Goal: Information Seeking & Learning: Obtain resource

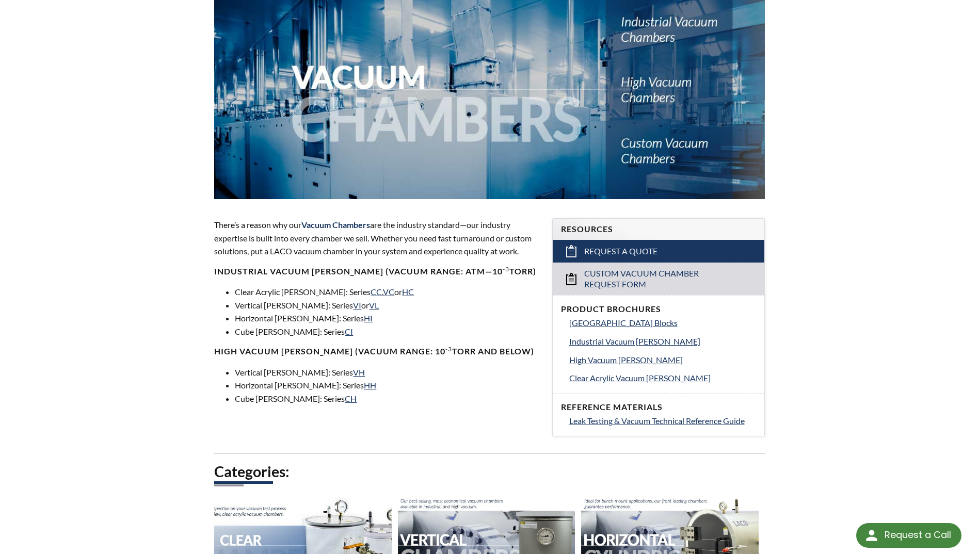
scroll to position [155, 0]
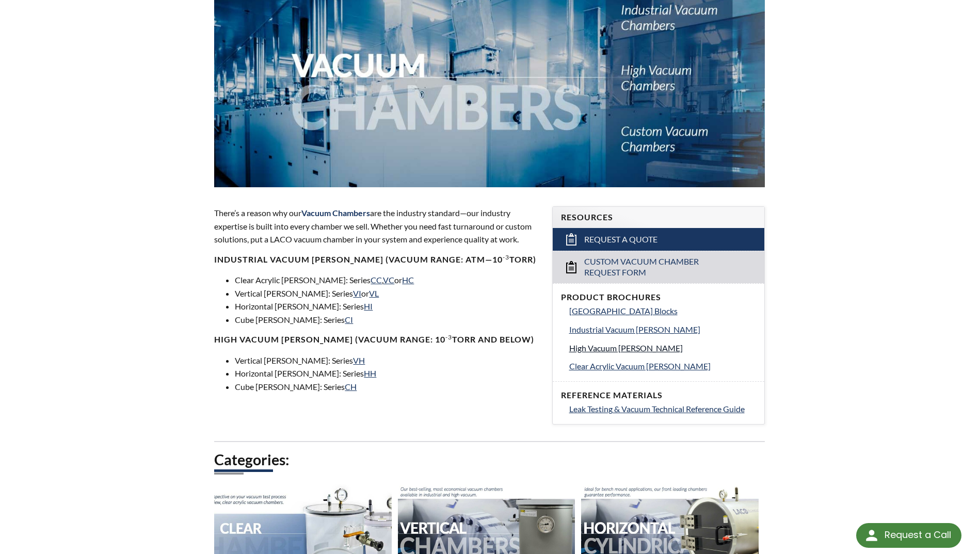
click at [631, 346] on span "High Vacuum Chambers" at bounding box center [626, 348] width 114 height 10
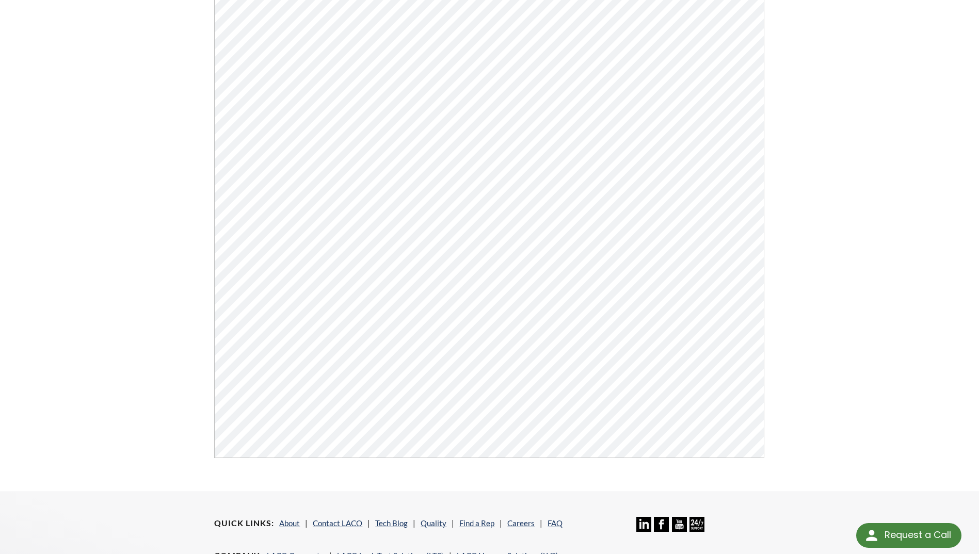
scroll to position [393, 0]
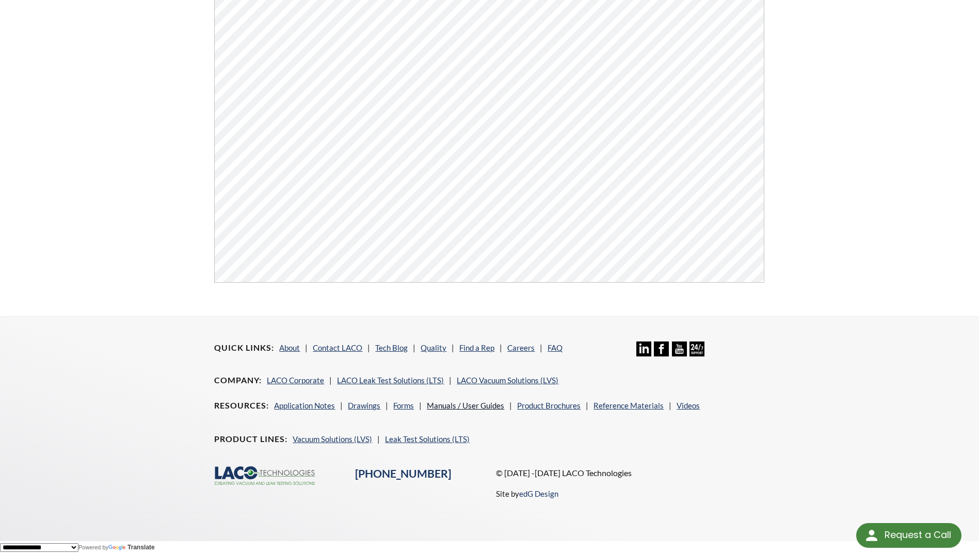
click at [474, 404] on link "Manuals / User Guides" at bounding box center [465, 405] width 77 height 9
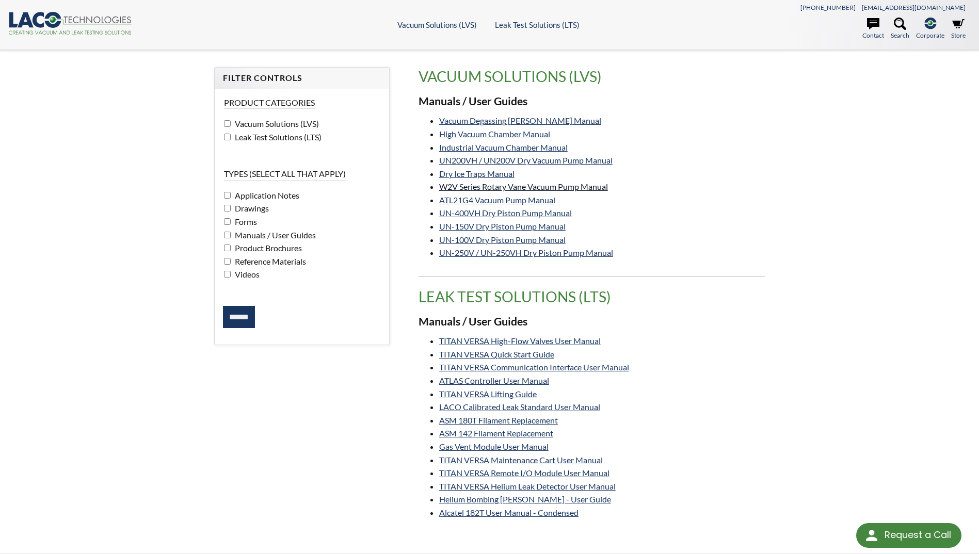
click at [591, 186] on link "W2V Series Rotary Vane Vacuum Pump Manual" at bounding box center [523, 187] width 169 height 10
drag, startPoint x: 66, startPoint y: 117, endPoint x: 729, endPoint y: 259, distance: 678.2
click at [729, 259] on li "UN-250V / UN-250VH Dry Piston Pump Manual" at bounding box center [602, 252] width 326 height 13
click at [514, 198] on link "ATL21G4 Vacuum Pump Manual" at bounding box center [497, 200] width 116 height 10
click at [557, 211] on link "UN-400VH Dry Piston Pump Manual" at bounding box center [505, 213] width 133 height 10
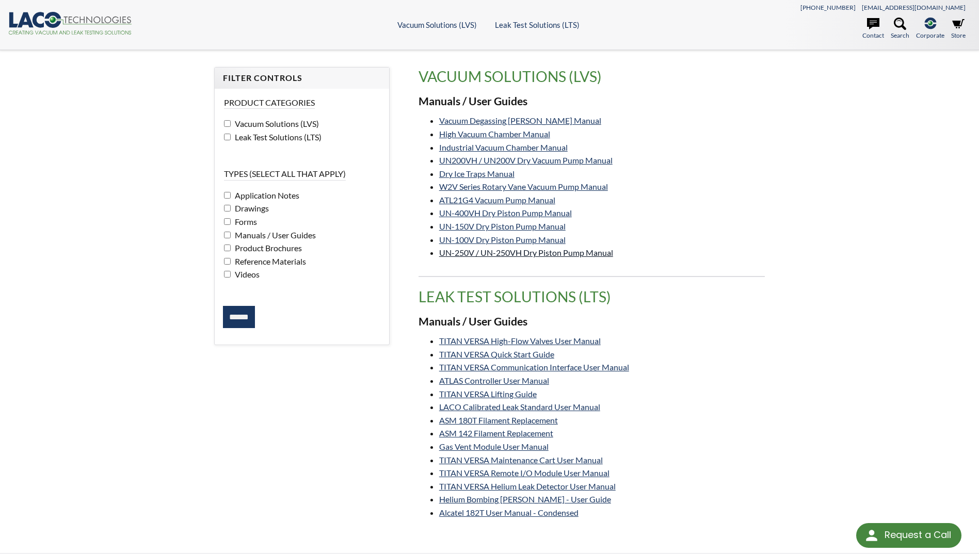
click at [575, 252] on link "UN-250V / UN-250VH Dry Piston Pump Manual" at bounding box center [526, 253] width 174 height 10
click at [598, 186] on link "W2V Series Rotary Vane Vacuum Pump Manual" at bounding box center [523, 187] width 169 height 10
click at [540, 195] on link "ATL21G4 Vacuum Pump Manual" at bounding box center [497, 200] width 116 height 10
click at [600, 190] on link "W2V Series Rotary Vane Vacuum Pump Manual" at bounding box center [523, 187] width 169 height 10
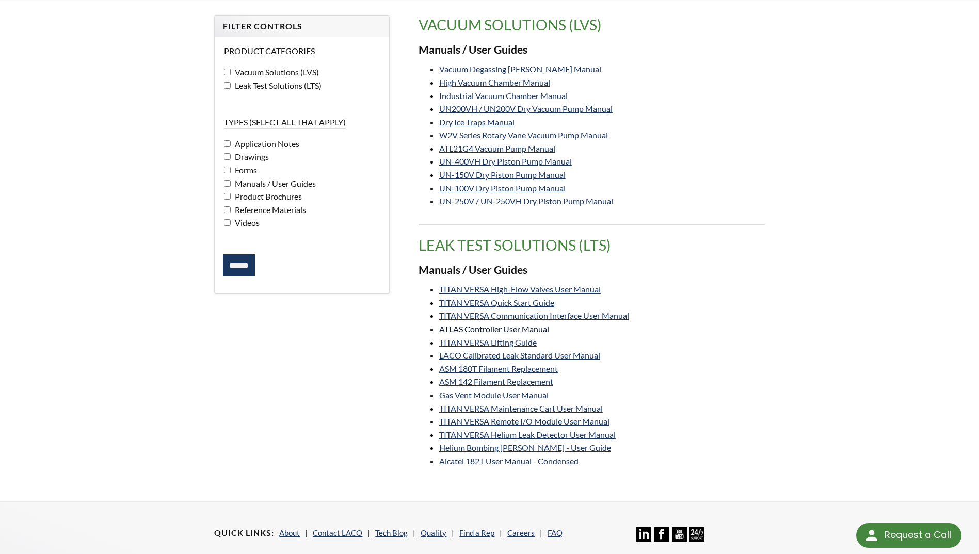
click at [544, 330] on link "ATLAS Controller User Manual" at bounding box center [494, 329] width 110 height 10
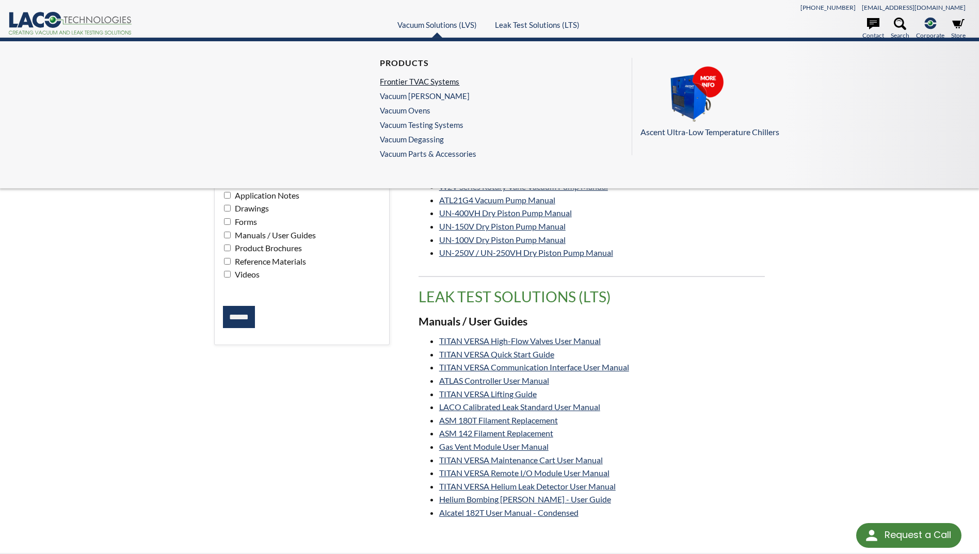
click at [429, 81] on link "Frontier TVAC Systems" at bounding box center [425, 81] width 91 height 9
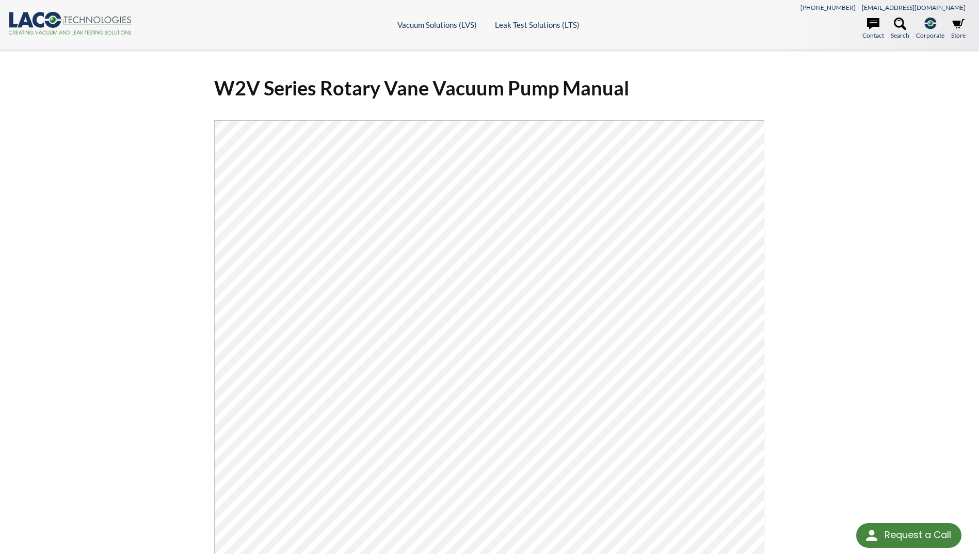
drag, startPoint x: 0, startPoint y: 0, endPoint x: 773, endPoint y: 394, distance: 867.5
click at [773, 394] on div "W2V Series Rotary Vane Vacuum Pump Manual Click Here To Download" at bounding box center [489, 379] width 661 height 624
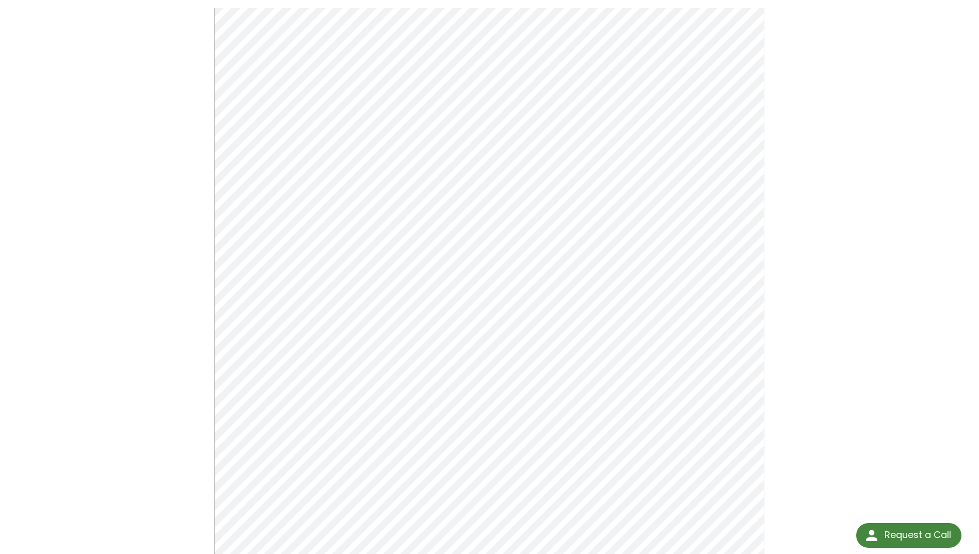
scroll to position [103, 0]
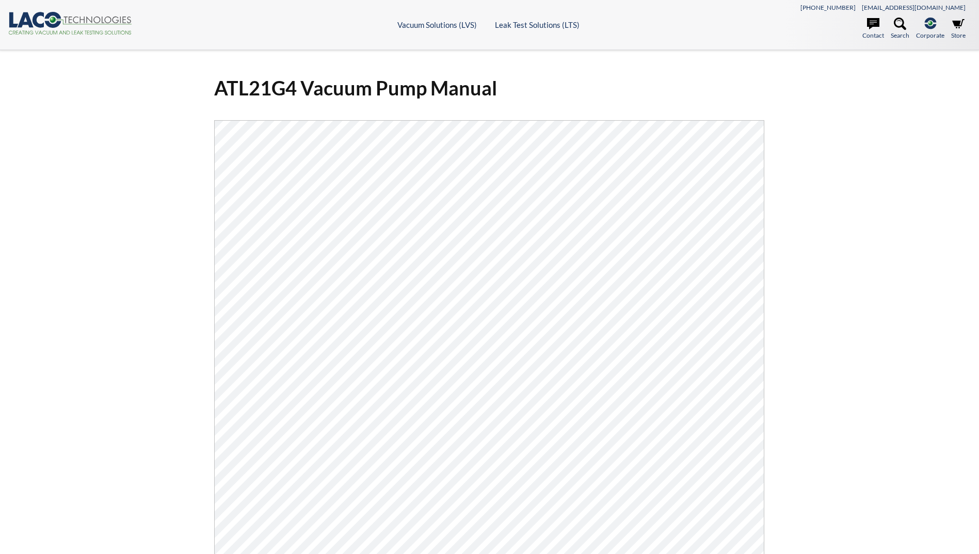
select select "Language Translate Widget"
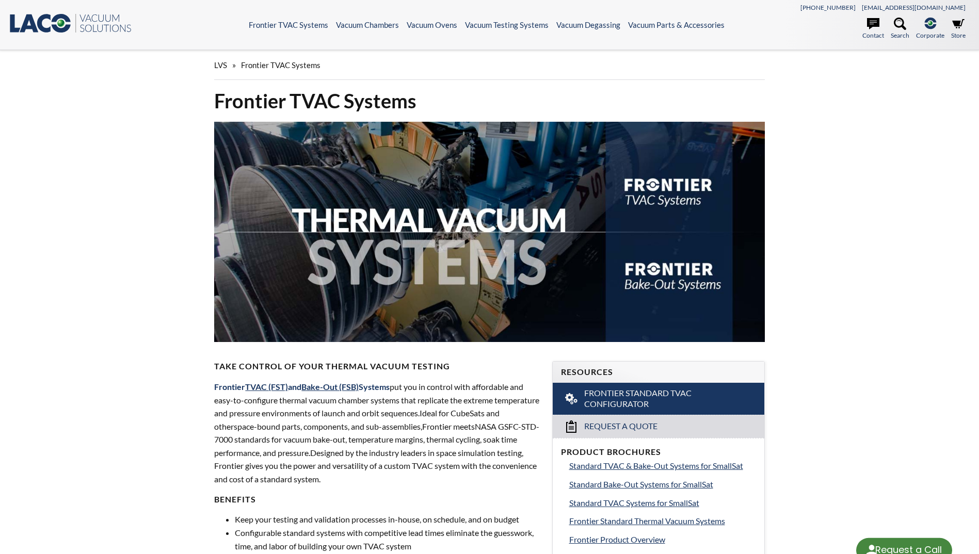
select select "Language Translate Widget"
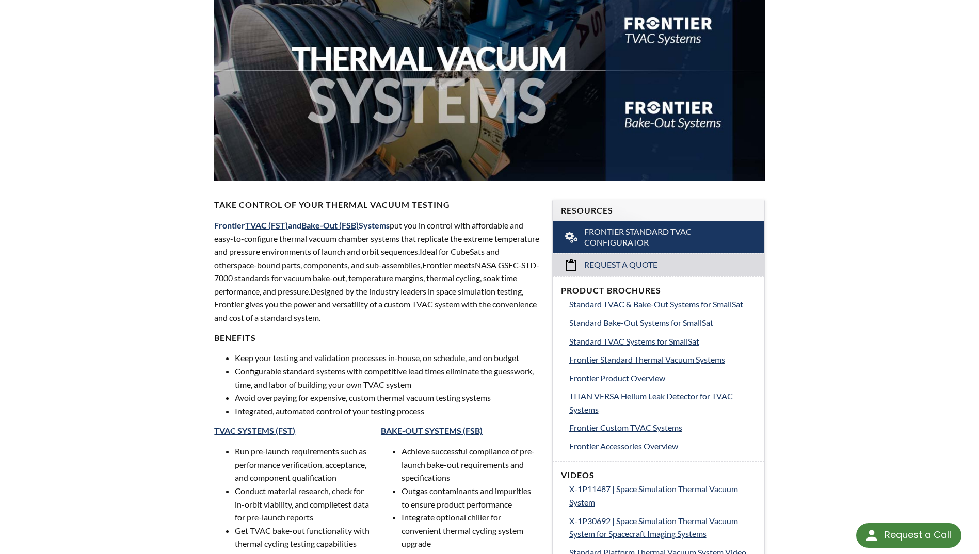
scroll to position [155, 0]
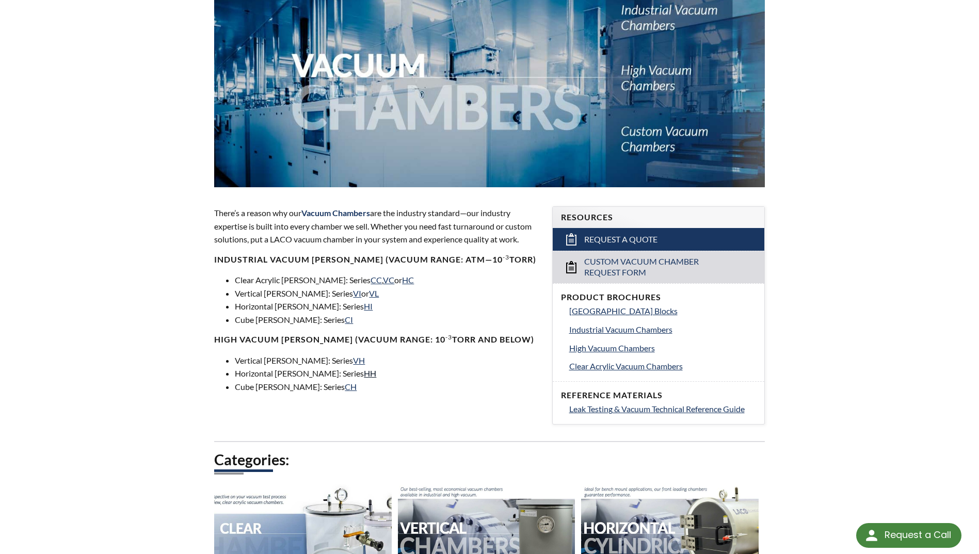
click at [364, 374] on link "HH" at bounding box center [370, 373] width 12 height 10
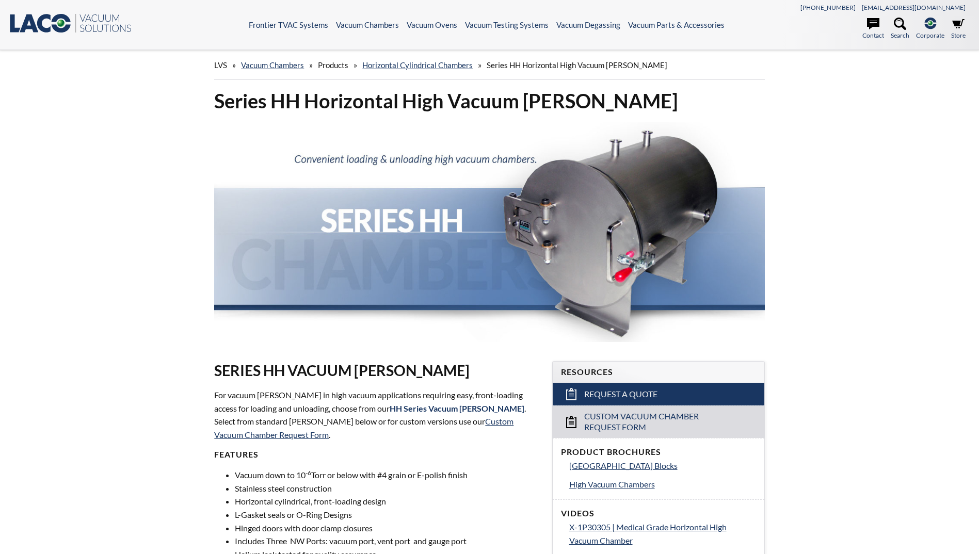
select select "Language Translate Widget"
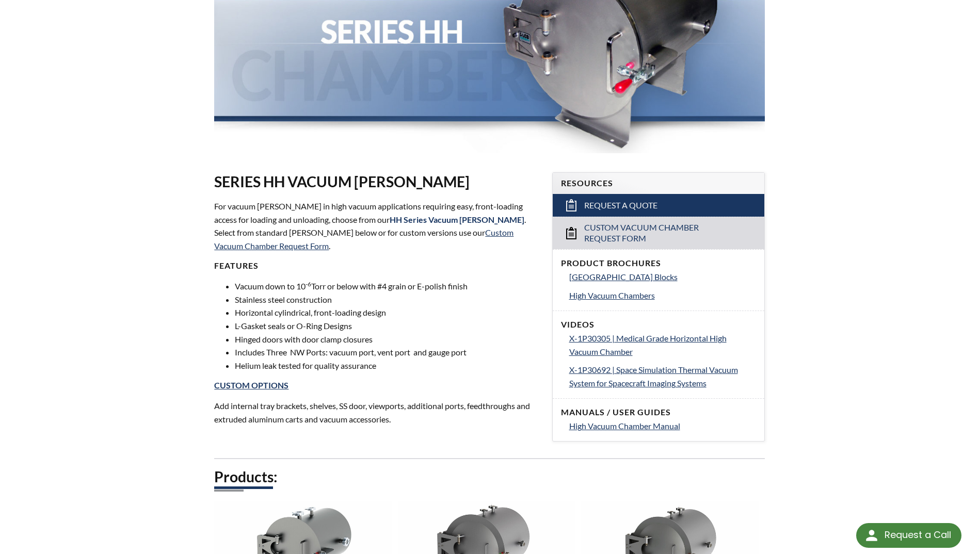
scroll to position [206, 0]
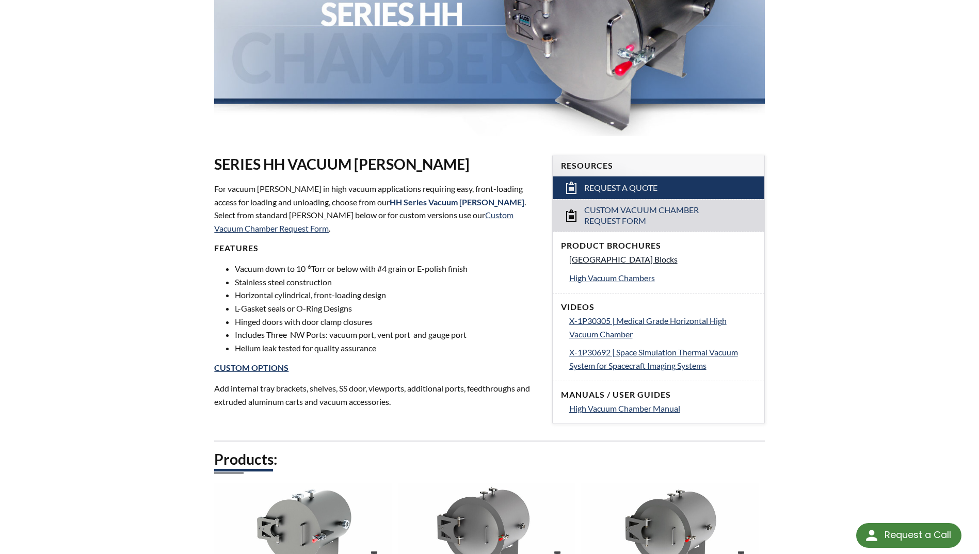
click at [678, 258] on span "[GEOGRAPHIC_DATA] Blocks" at bounding box center [623, 259] width 108 height 10
drag, startPoint x: 99, startPoint y: 169, endPoint x: 254, endPoint y: 136, distance: 158.3
click at [254, 136] on picture at bounding box center [489, 132] width 550 height 10
click at [673, 351] on span "X-1P30692 | Space Simulation Thermal Vacuum System for Spacecraft Imaging Syste…" at bounding box center [653, 358] width 169 height 23
drag, startPoint x: 601, startPoint y: 276, endPoint x: 640, endPoint y: 278, distance: 38.8
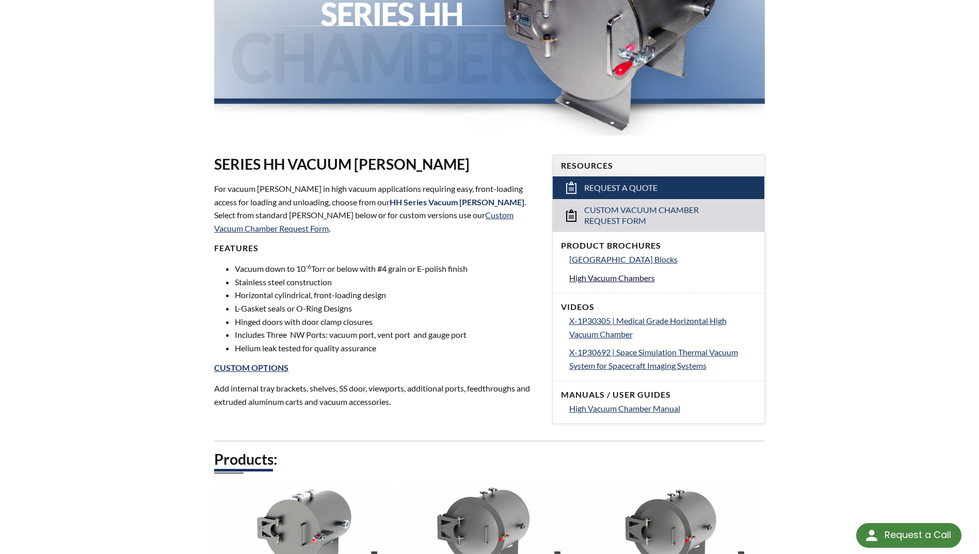
click at [601, 276] on span "High Vacuum Chambers" at bounding box center [612, 278] width 86 height 10
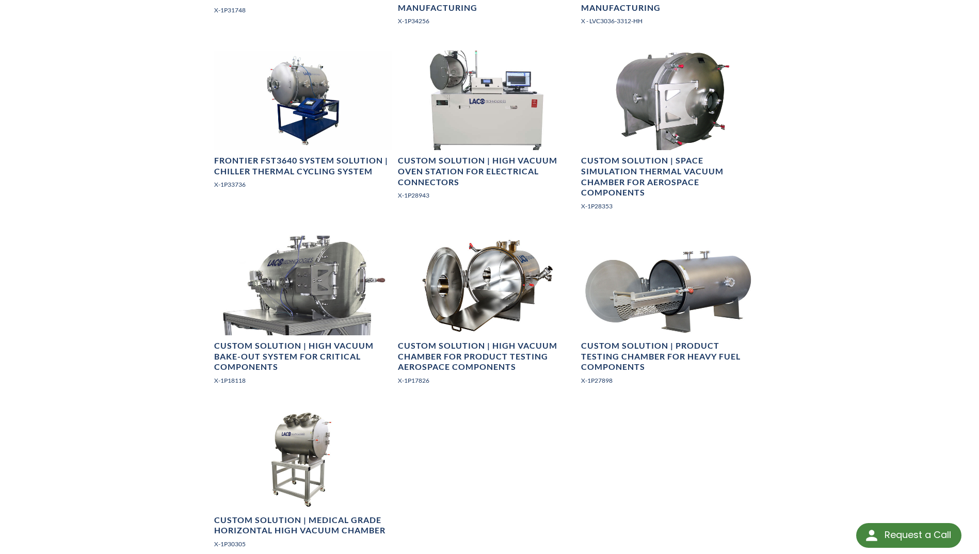
scroll to position [1548, 0]
